Goal: Information Seeking & Learning: Learn about a topic

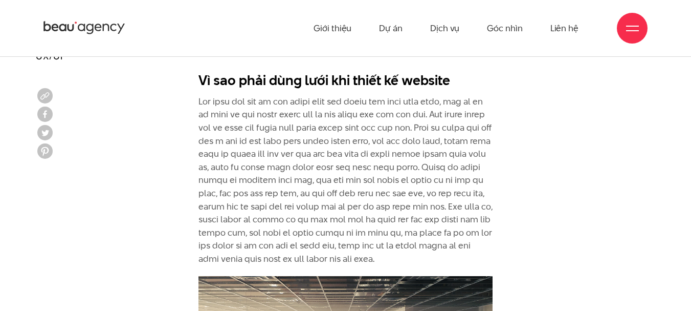
scroll to position [1330, 0]
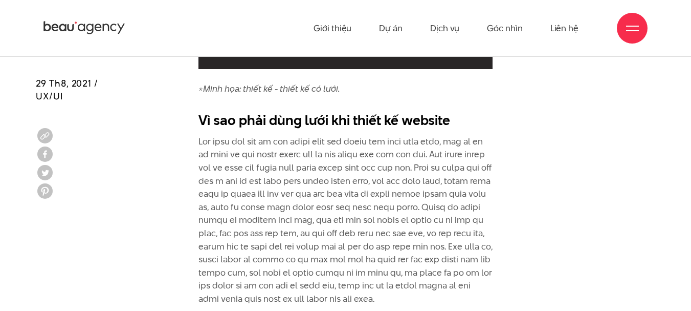
click at [378, 201] on p at bounding box center [345, 220] width 295 height 170
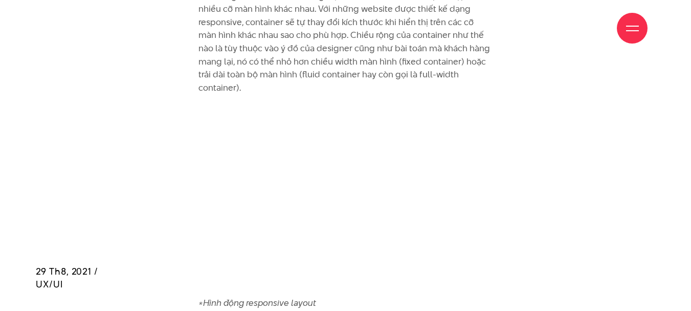
scroll to position [2763, 0]
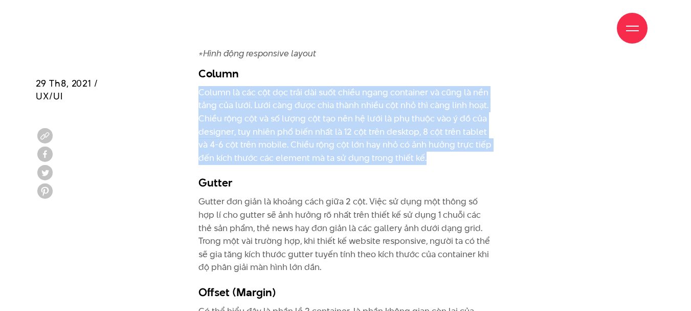
drag, startPoint x: 201, startPoint y: 77, endPoint x: 424, endPoint y: 147, distance: 233.2
click at [424, 147] on p "Column là các cột dọc trải dài suốt chiều ngang container và cũng là nền tảng c…" at bounding box center [345, 125] width 295 height 79
copy p "Column là các cột dọc trải dài suốt chiều ngang container và cũng là nền tảng c…"
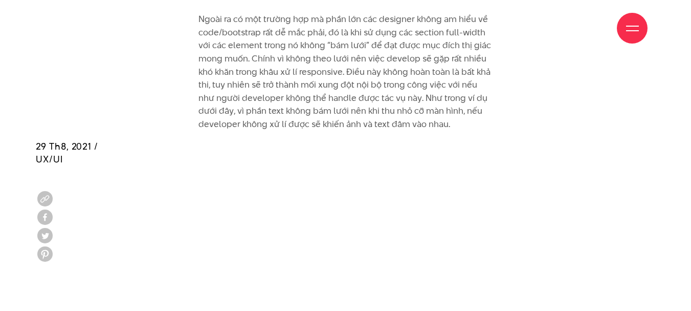
scroll to position [4911, 0]
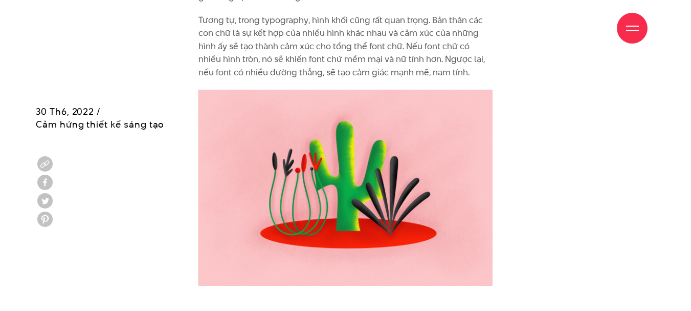
scroll to position [3274, 0]
